Goal: Information Seeking & Learning: Learn about a topic

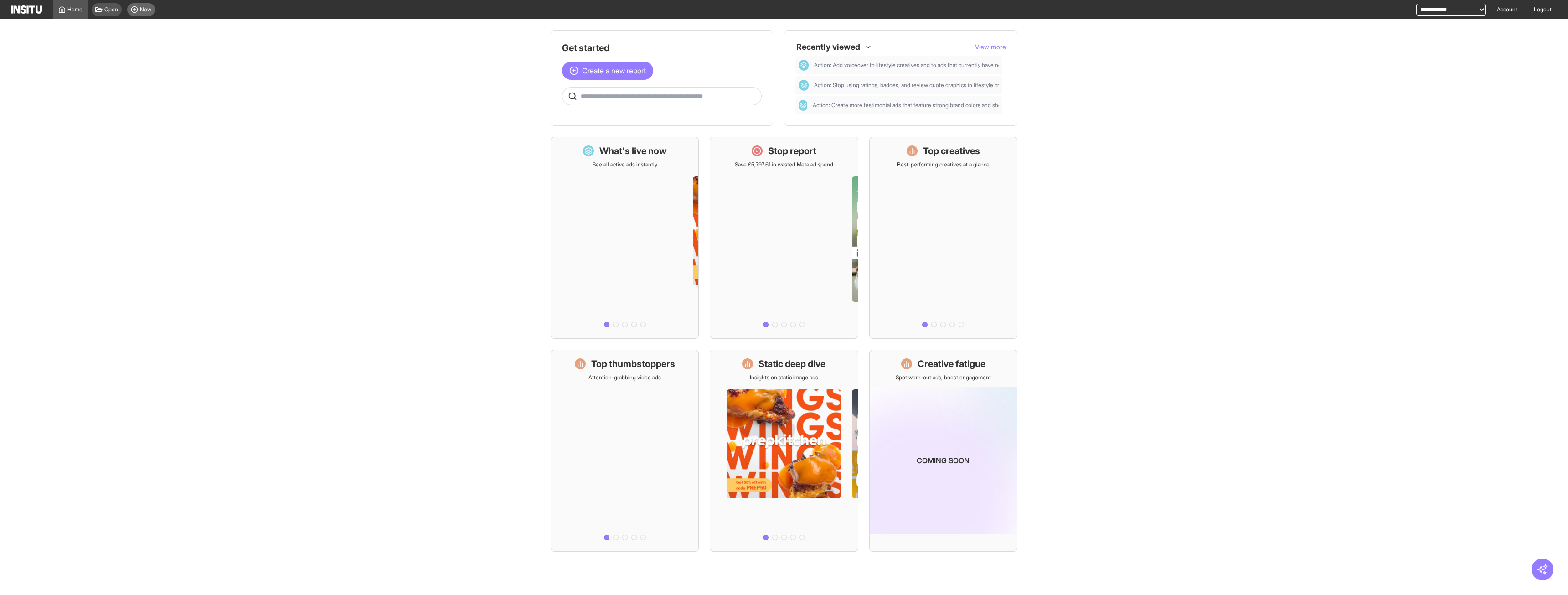
click at [141, 15] on div "New" at bounding box center [141, 9] width 28 height 13
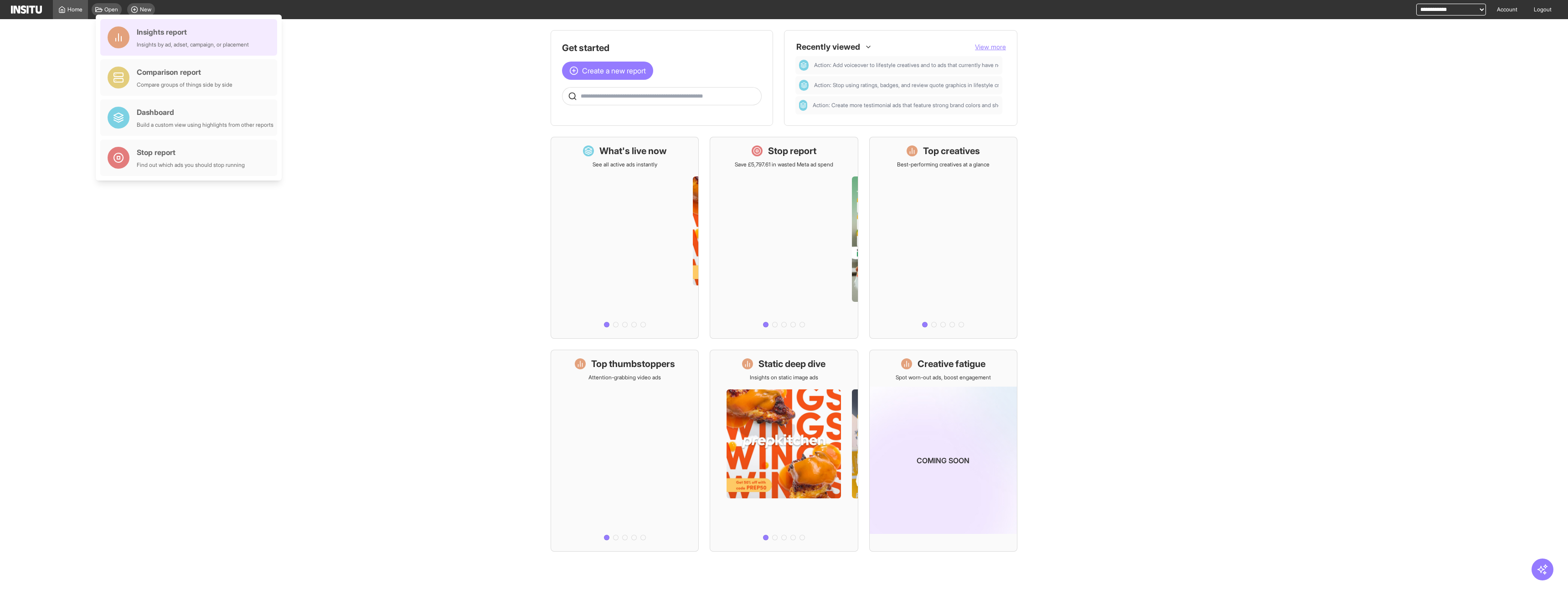
click at [262, 39] on div "Insights report Insights by ad, adset, campaign, or placement" at bounding box center [189, 37] width 177 height 37
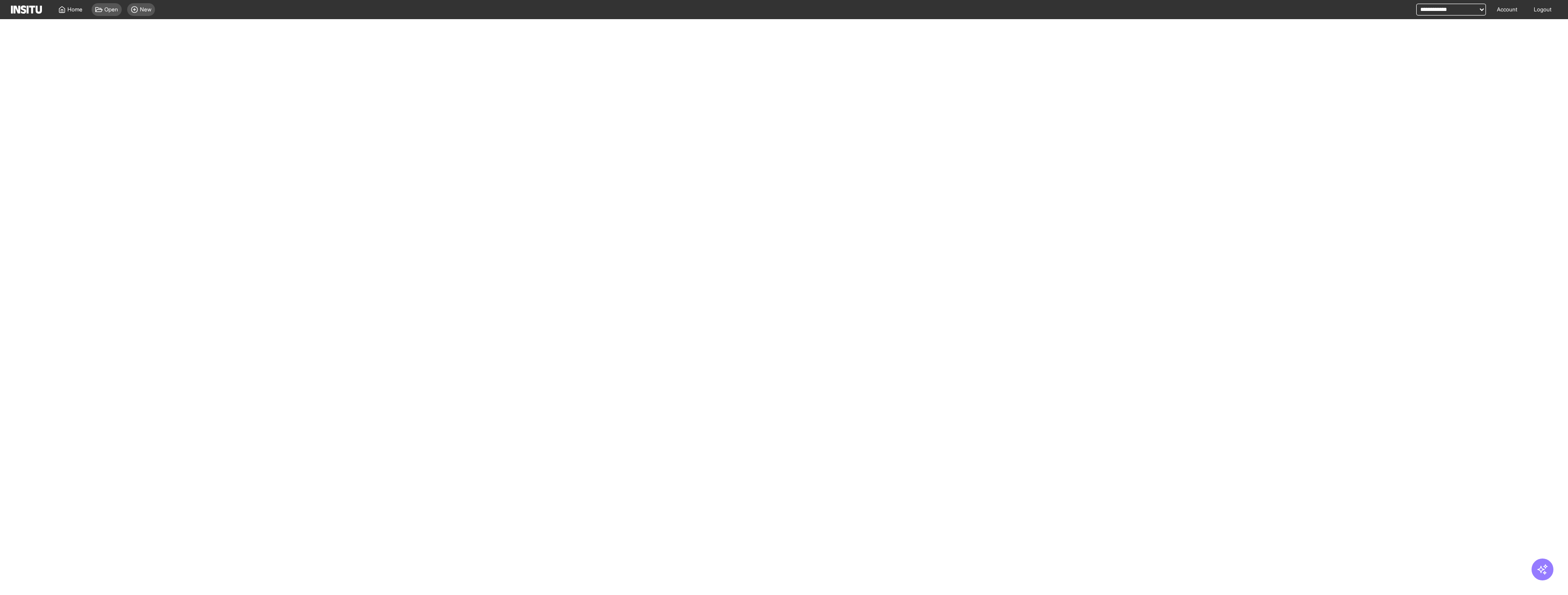
select select "**"
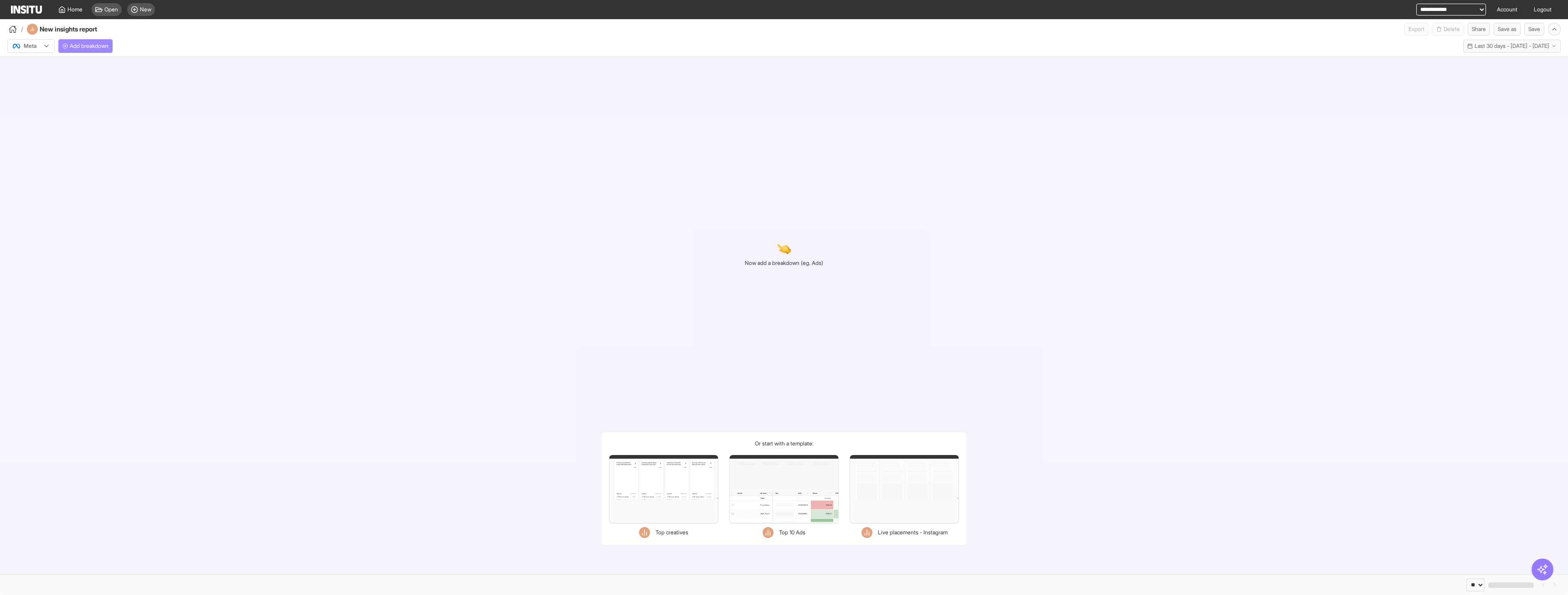
click at [81, 44] on span "Add breakdown" at bounding box center [89, 46] width 39 height 7
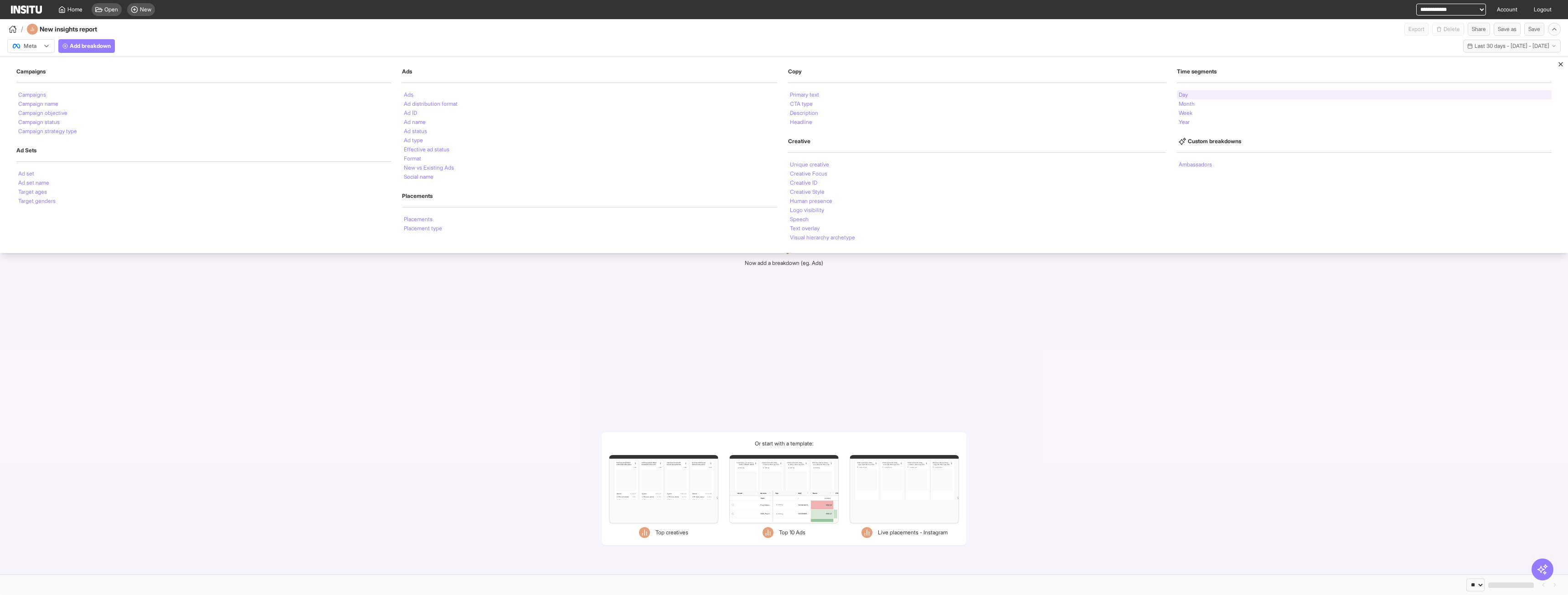
click at [1185, 92] on li "Day" at bounding box center [1183, 94] width 9 height 5
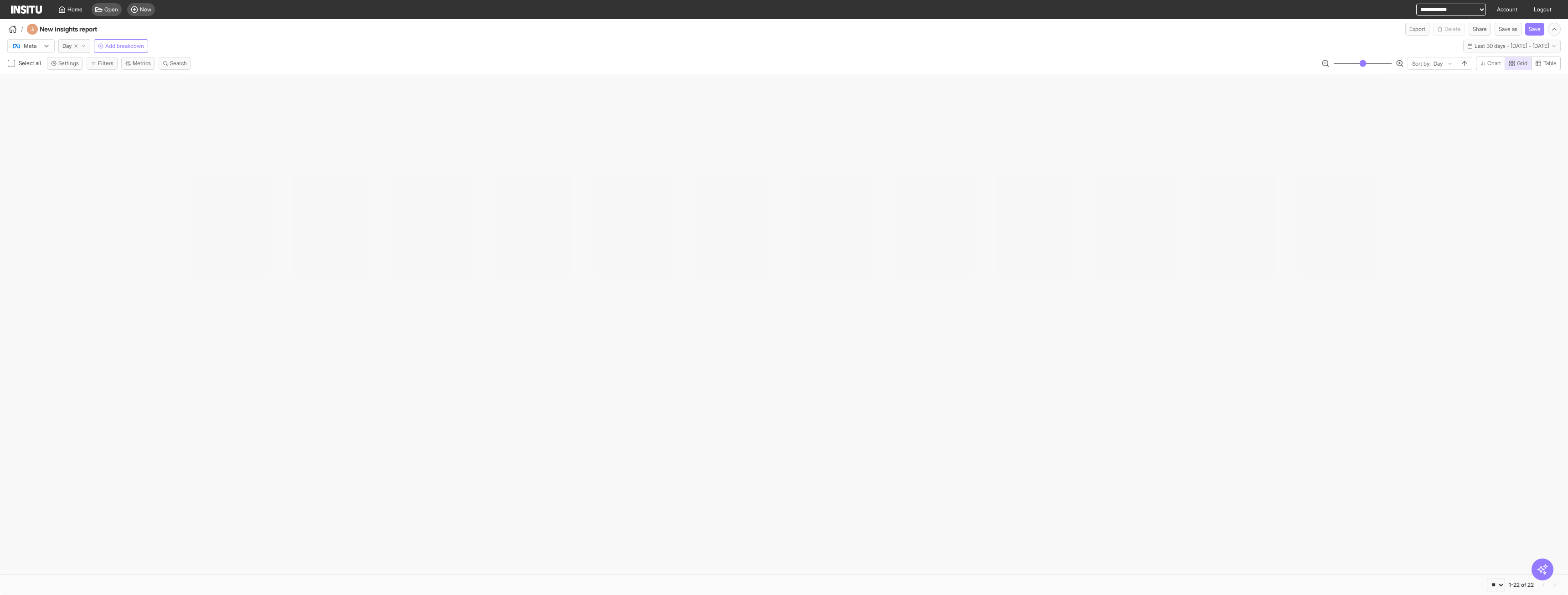
click at [1422, 10] on select "**********" at bounding box center [1451, 9] width 70 height 12
select select "**********"
click at [1416, 4] on select "**********" at bounding box center [1451, 9] width 70 height 12
select select "**"
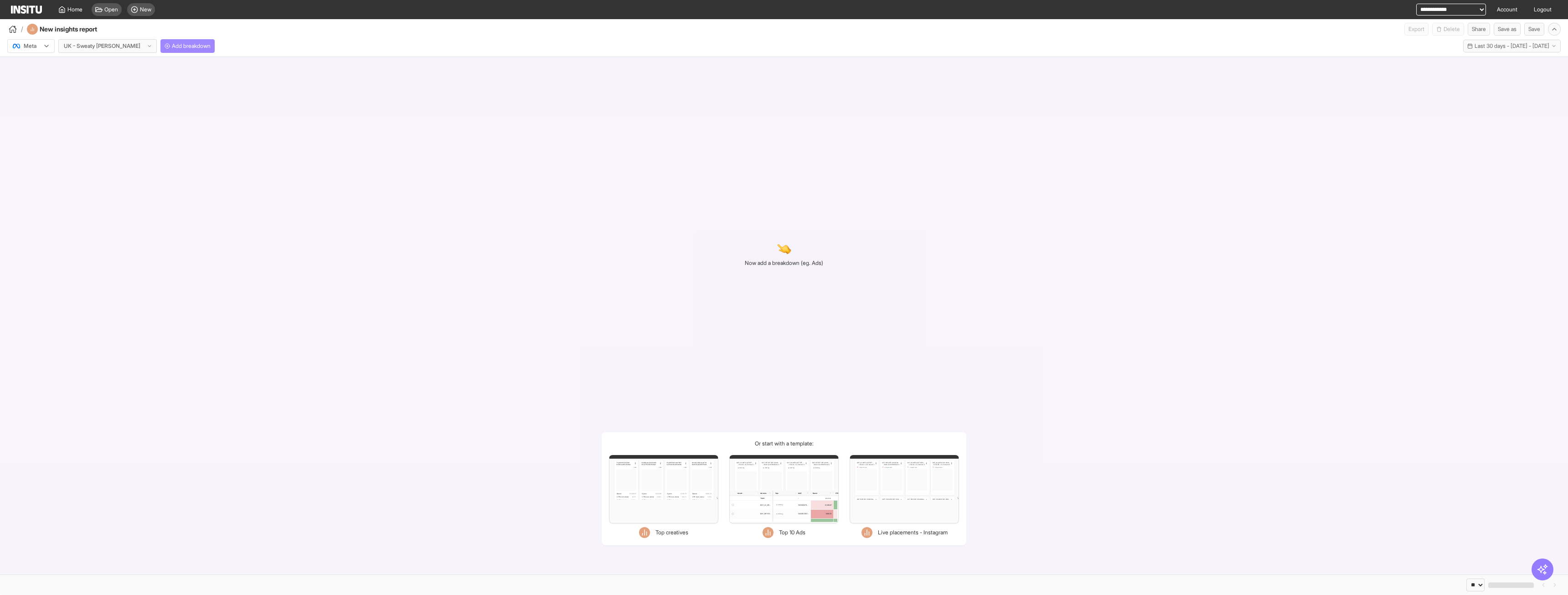
click at [172, 43] on span "Add breakdown" at bounding box center [191, 46] width 39 height 7
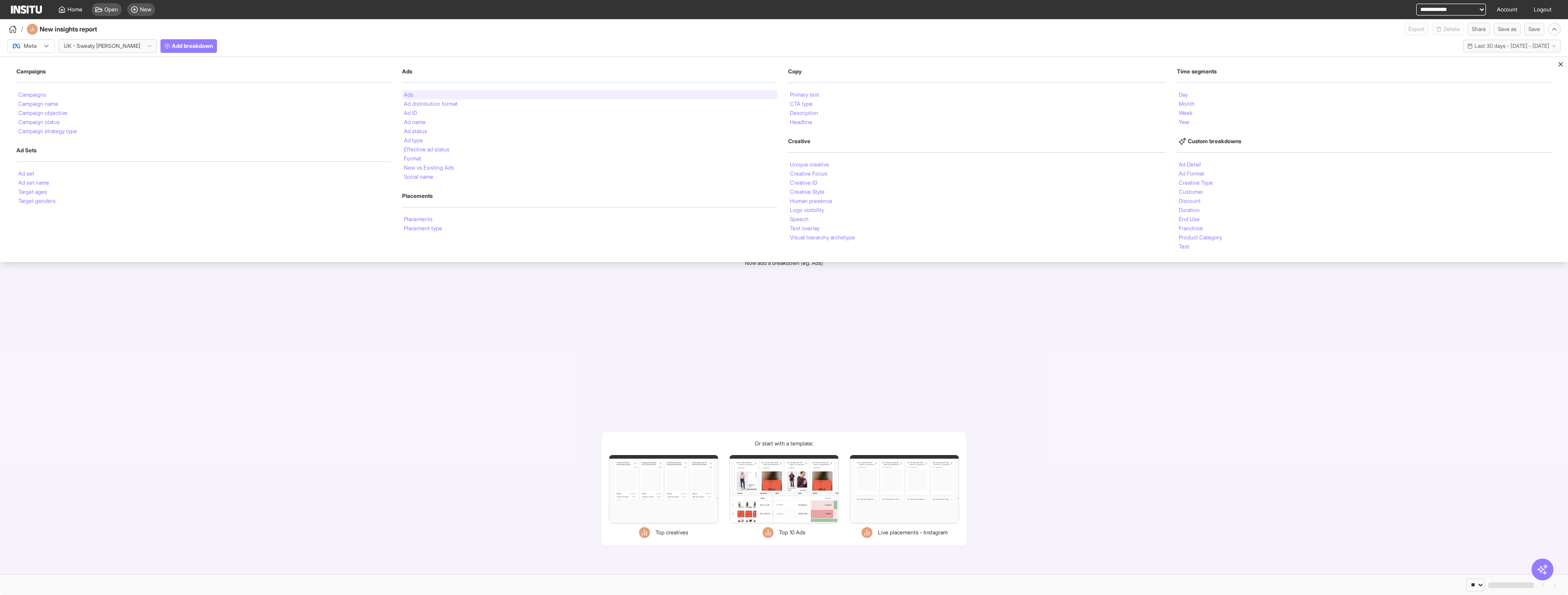
click at [553, 96] on div "Ads" at bounding box center [589, 94] width 375 height 9
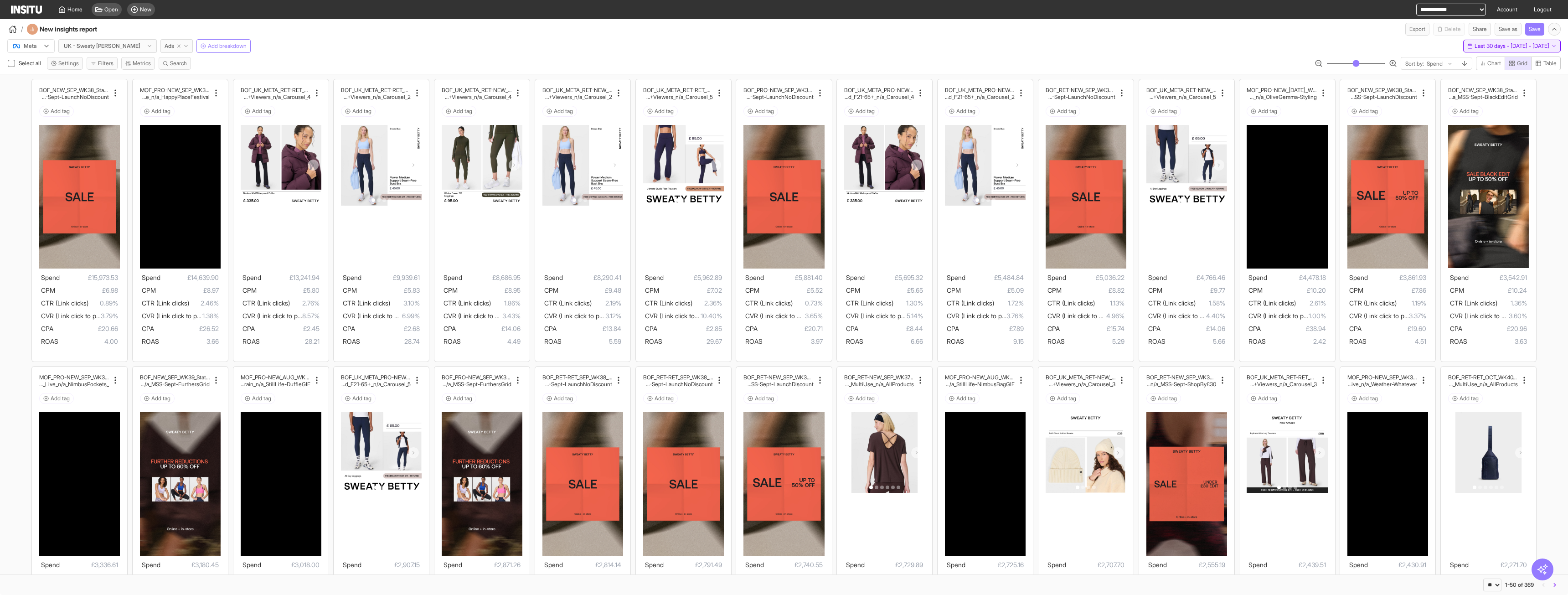
click at [1474, 44] on span "Last 30 days - [DATE] - [DATE]" at bounding box center [1511, 46] width 75 height 7
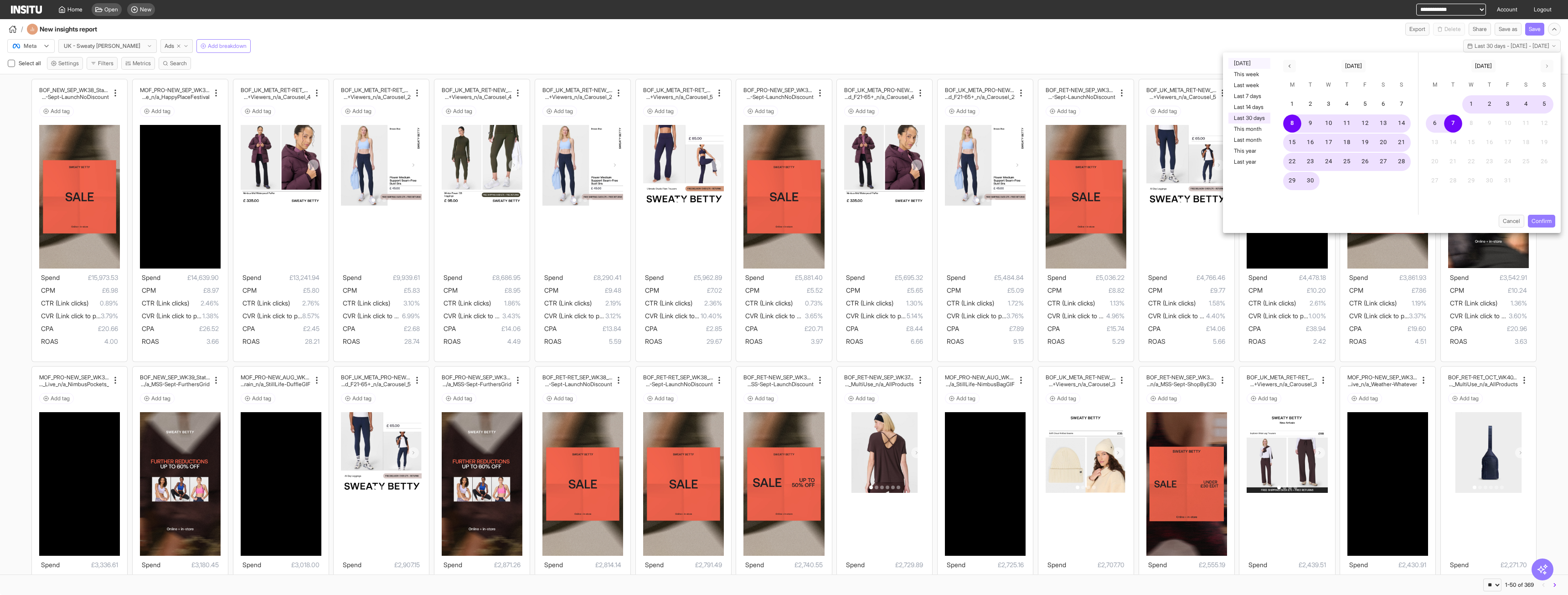
click at [1237, 62] on button "Yesterday" at bounding box center [1249, 63] width 42 height 11
click at [1539, 218] on button "Confirm" at bounding box center [1541, 221] width 27 height 13
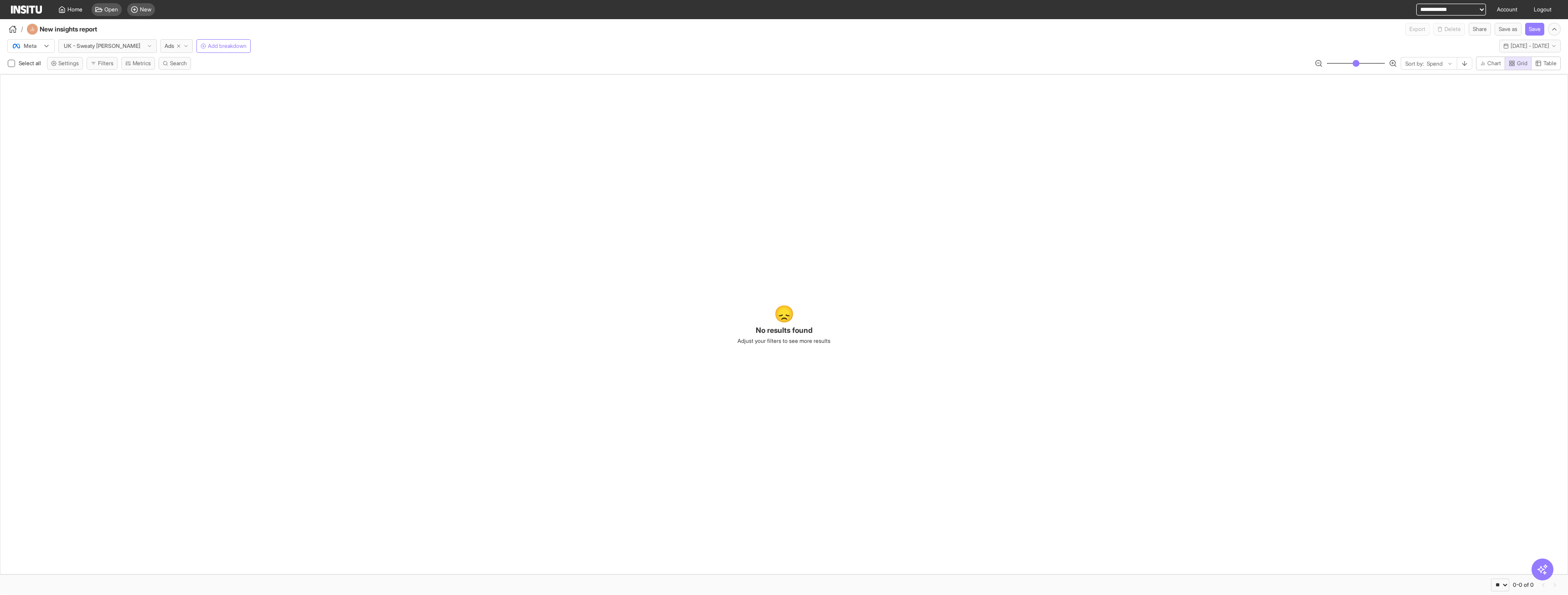
click at [549, 221] on div "😞 No results found Adjust your filters to see more results" at bounding box center [784, 324] width 1568 height 500
click at [1511, 46] on span "Yesterday - Tue 7 Oct, 2025" at bounding box center [1530, 46] width 39 height 7
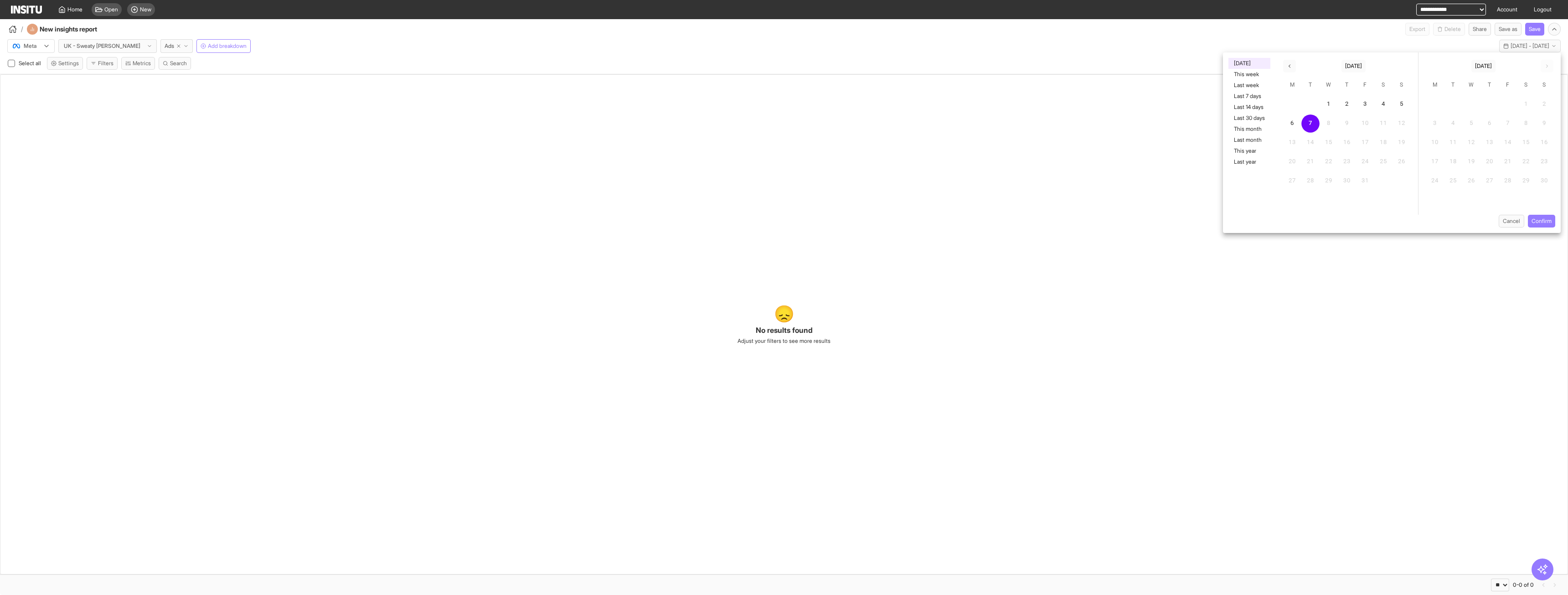
click at [897, 206] on div "😞 No results found Adjust your filters to see more results" at bounding box center [784, 324] width 1568 height 500
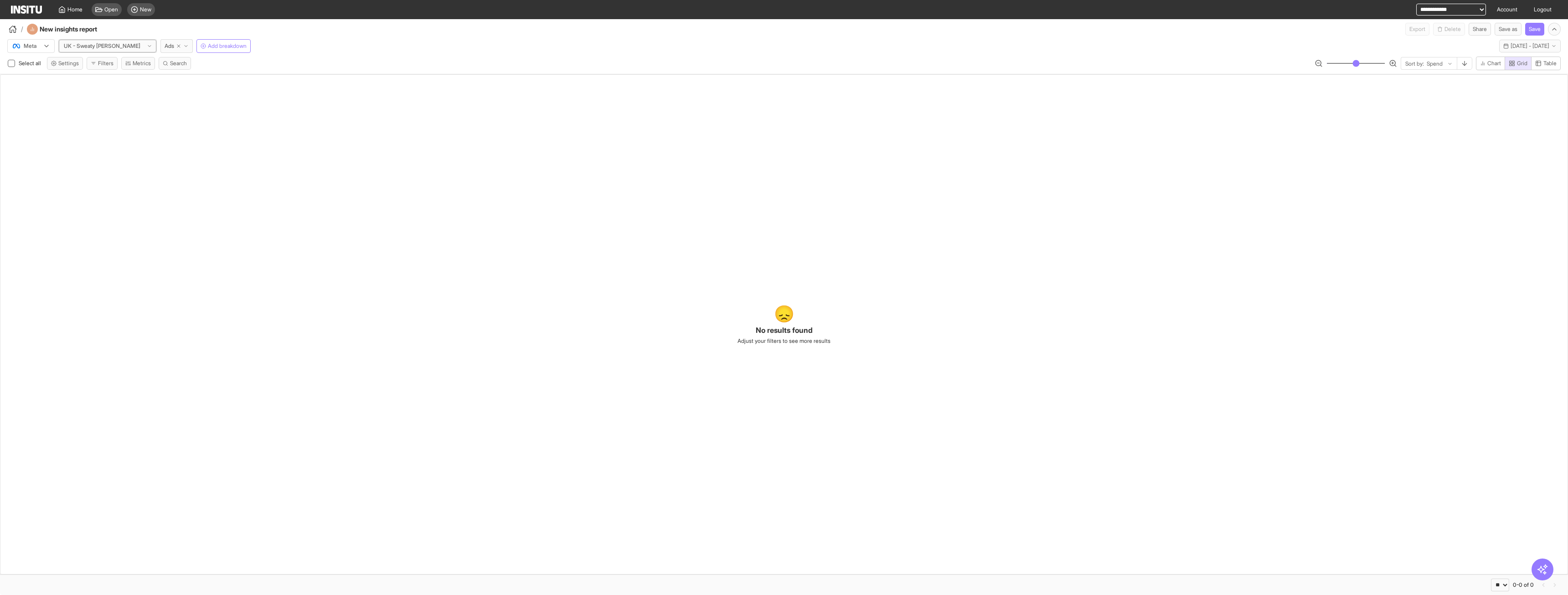
click at [100, 45] on div at bounding box center [102, 46] width 79 height 9
click at [1523, 44] on span "Yesterday - Tue 7 Oct, 2025" at bounding box center [1530, 46] width 39 height 7
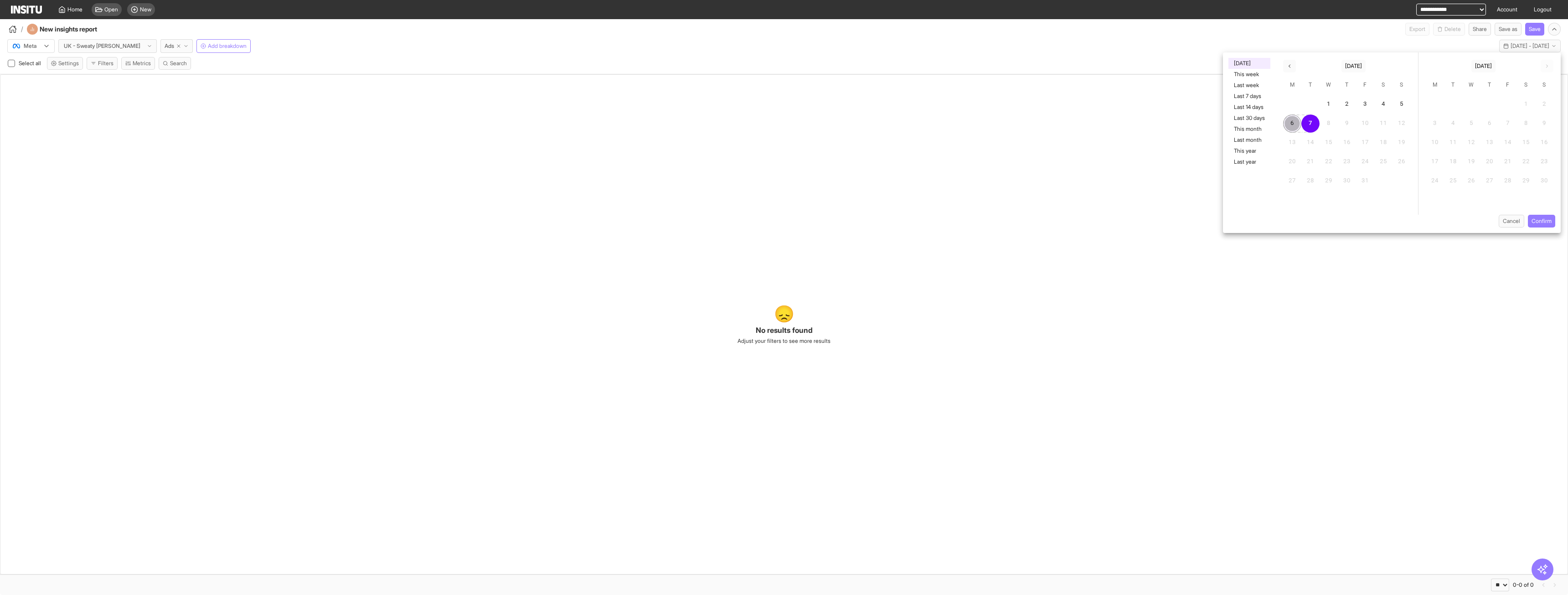
click at [1287, 121] on button "6" at bounding box center [1292, 124] width 18 height 18
click at [1303, 124] on button "7" at bounding box center [1311, 124] width 18 height 18
click at [1290, 124] on button "6" at bounding box center [1292, 124] width 18 height 18
click at [1312, 123] on button "7" at bounding box center [1311, 124] width 18 height 18
click at [1296, 122] on button "6" at bounding box center [1292, 124] width 18 height 18
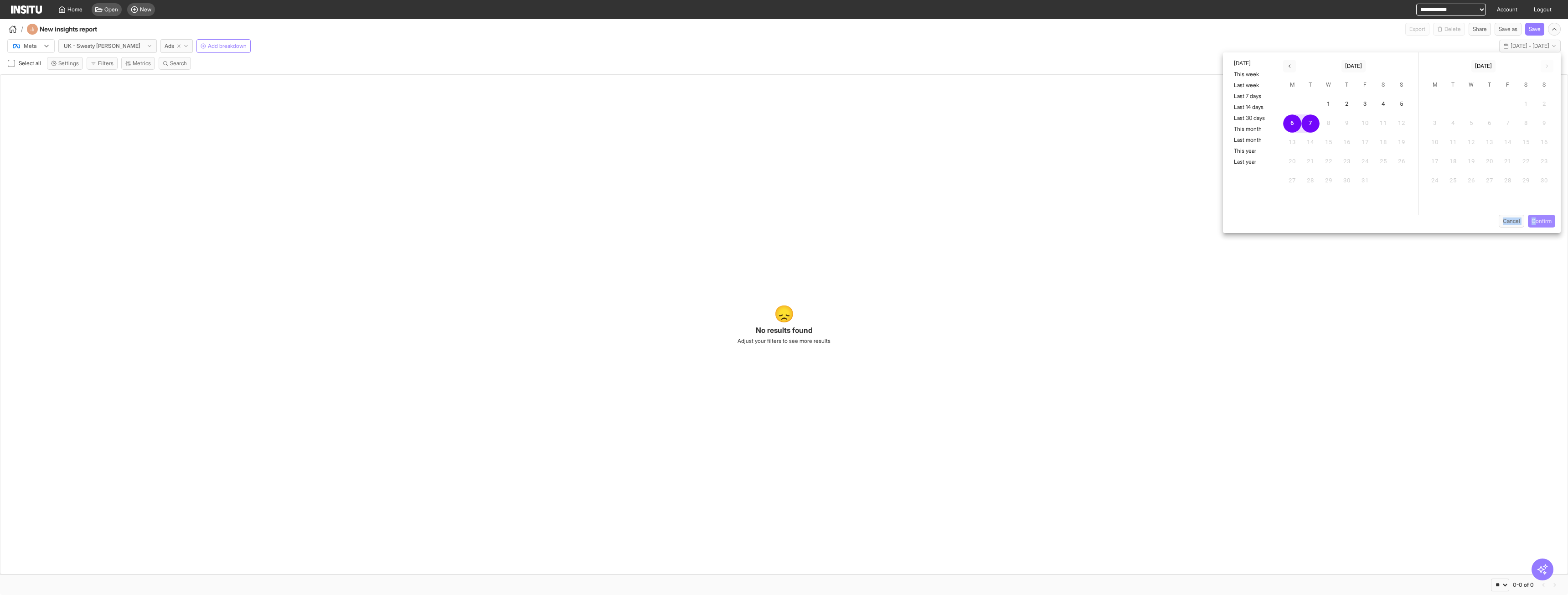
drag, startPoint x: 1533, startPoint y: 213, endPoint x: 1536, endPoint y: 224, distance: 11.4
click at [1533, 215] on div "Yesterday This week Last week Last 7 days Last 14 days Last 30 days This month …" at bounding box center [1391, 143] width 338 height 181
click at [1536, 224] on button "Confirm" at bounding box center [1541, 221] width 27 height 13
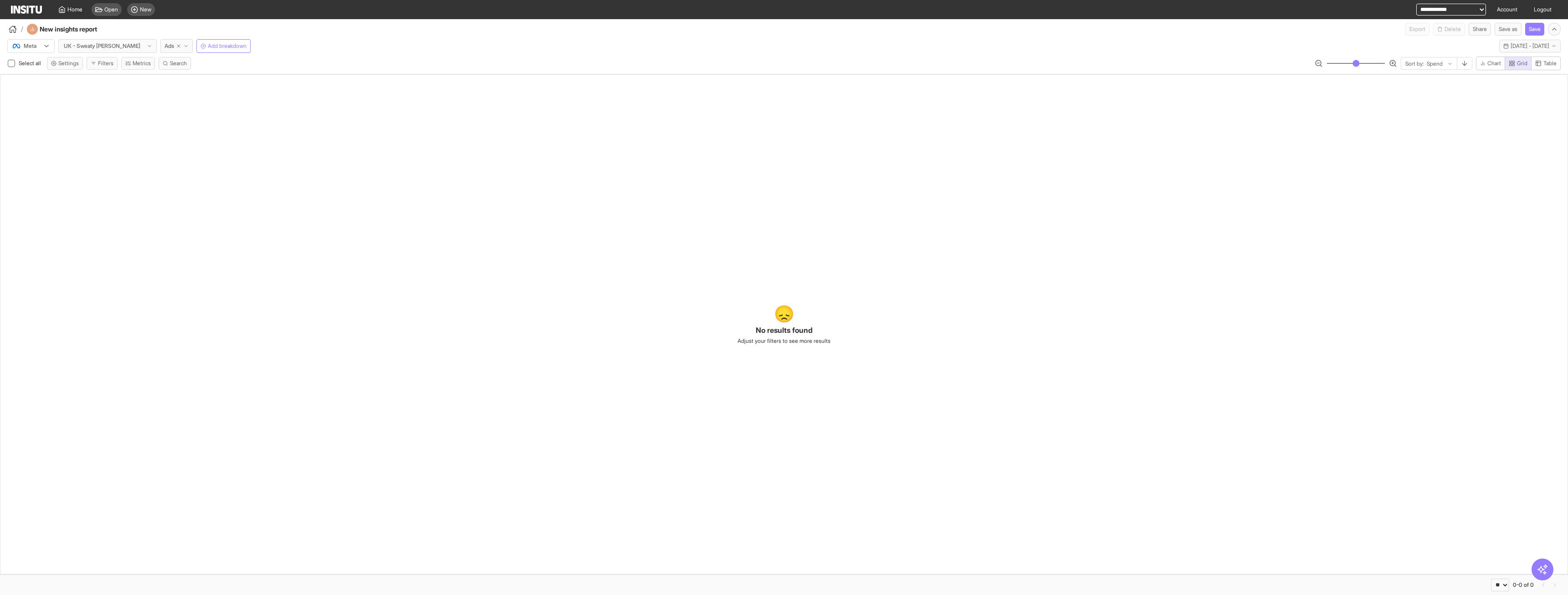
click at [570, 157] on div "😞 No results found Adjust your filters to see more results" at bounding box center [784, 324] width 1568 height 500
click at [1462, 64] on icon "button" at bounding box center [1465, 63] width 7 height 7
click at [297, 97] on div "😞 No results found Adjust your filters to see more results" at bounding box center [784, 324] width 1568 height 500
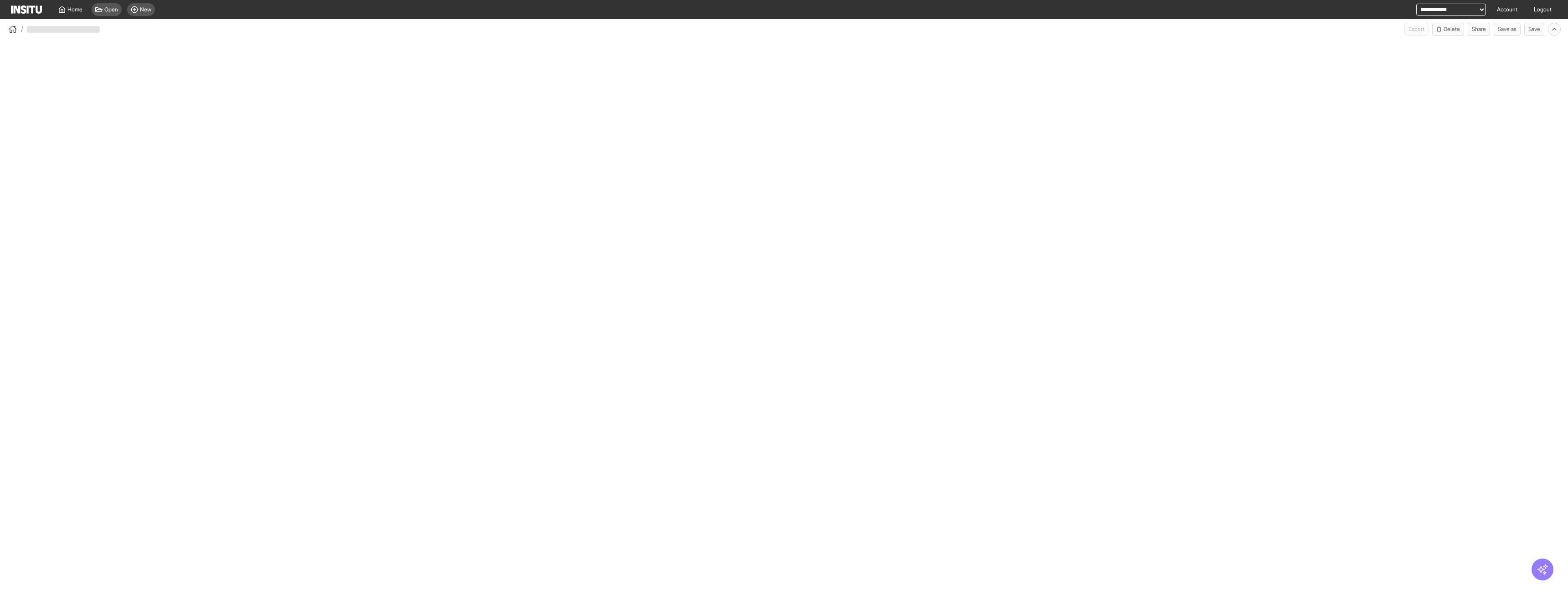
select select "**"
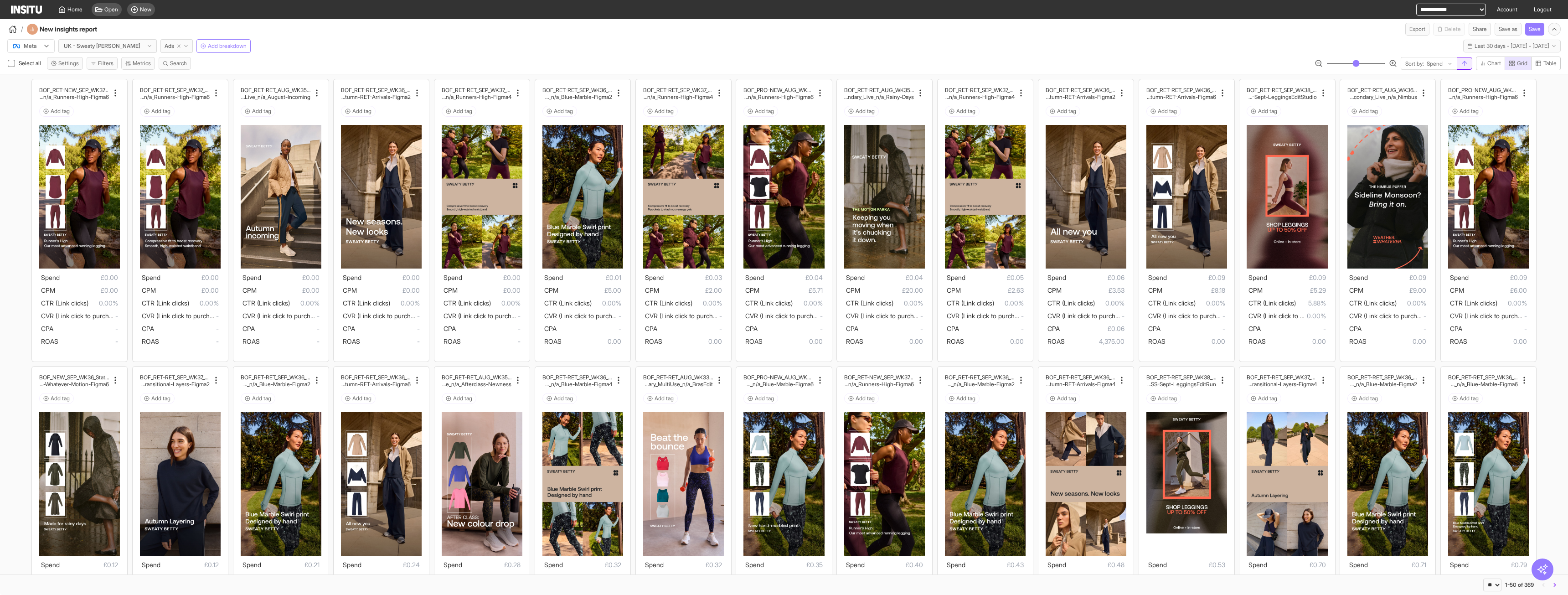
click at [1458, 62] on button "button" at bounding box center [1464, 63] width 15 height 13
